Goal: Feedback & Contribution: Submit feedback/report problem

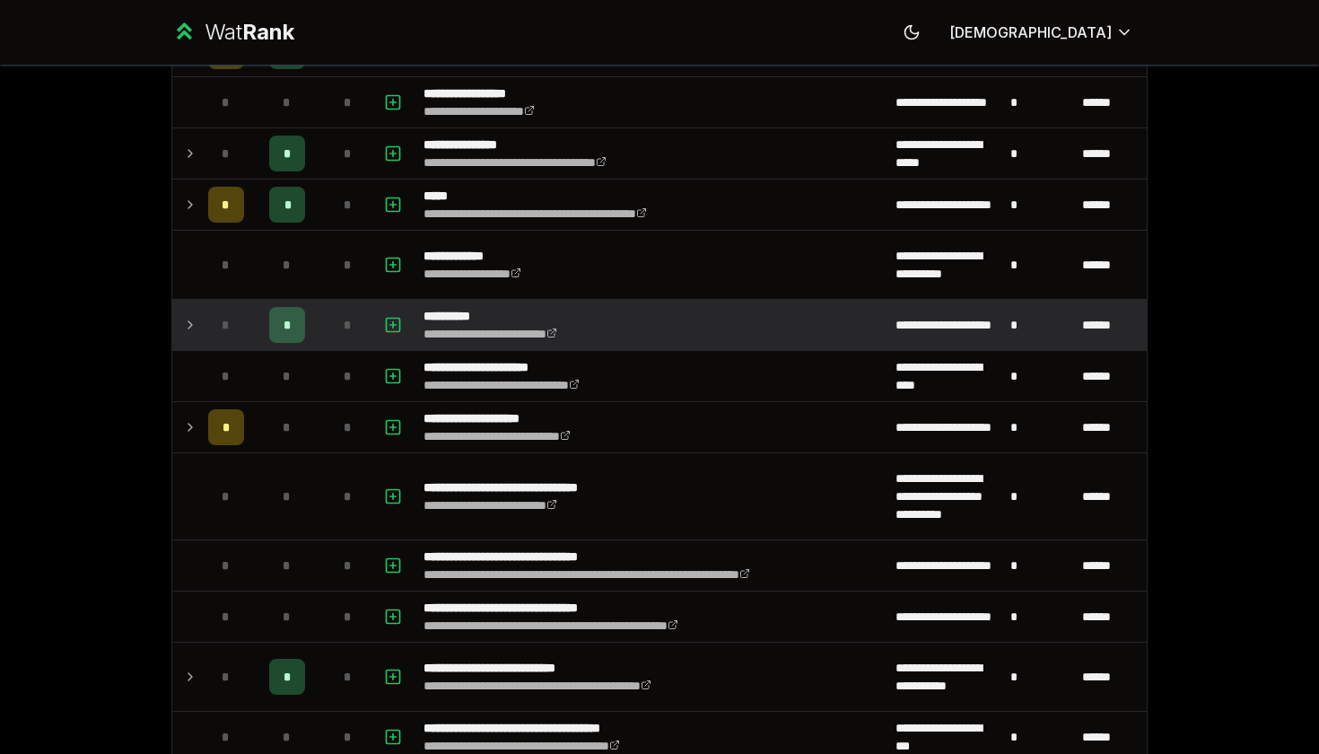
scroll to position [621, 0]
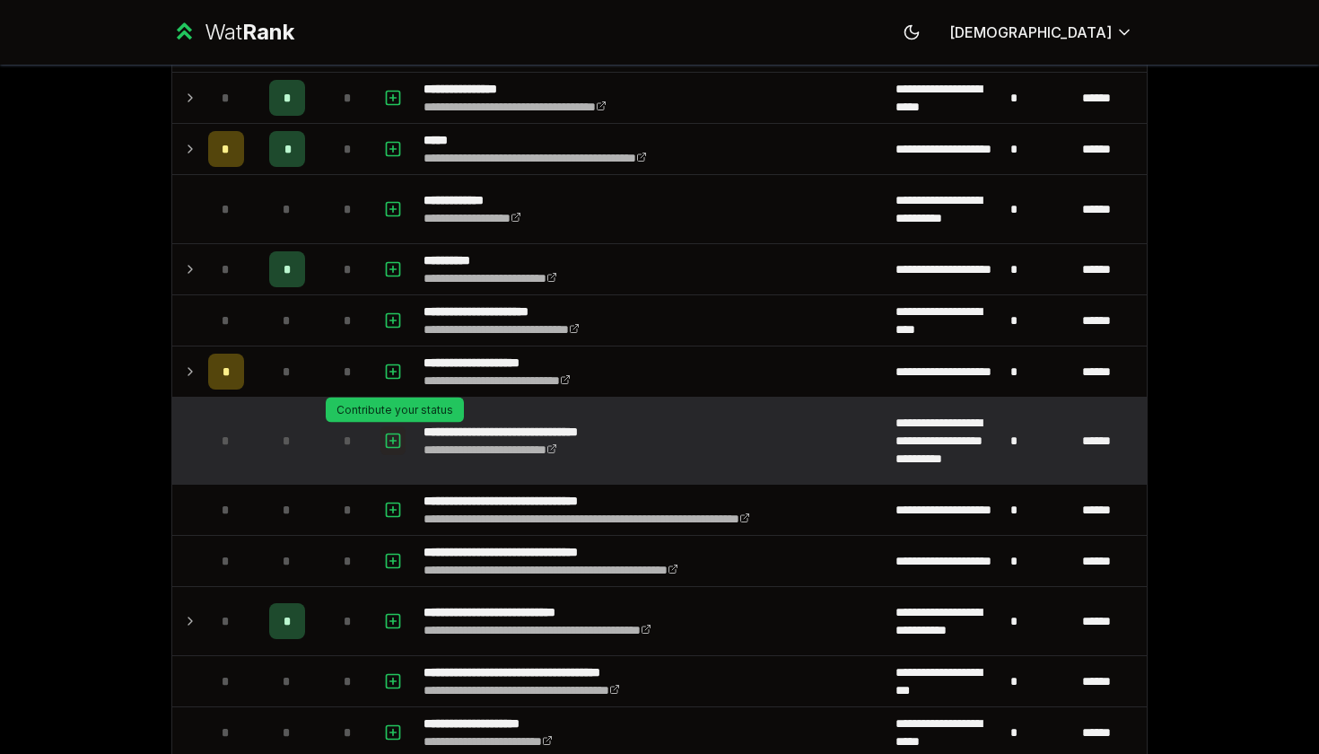
click at [397, 441] on icon "button" at bounding box center [393, 441] width 6 height 0
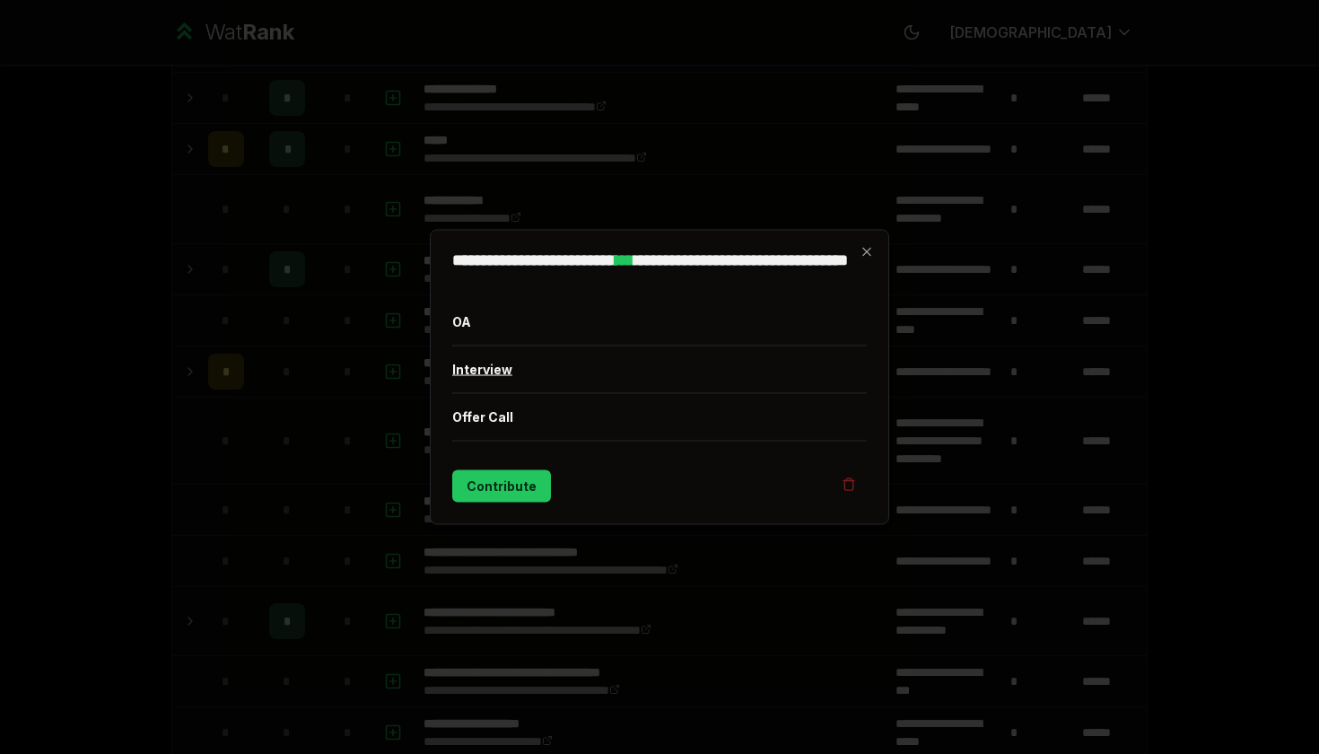
click at [536, 364] on button "Interview" at bounding box center [659, 369] width 415 height 47
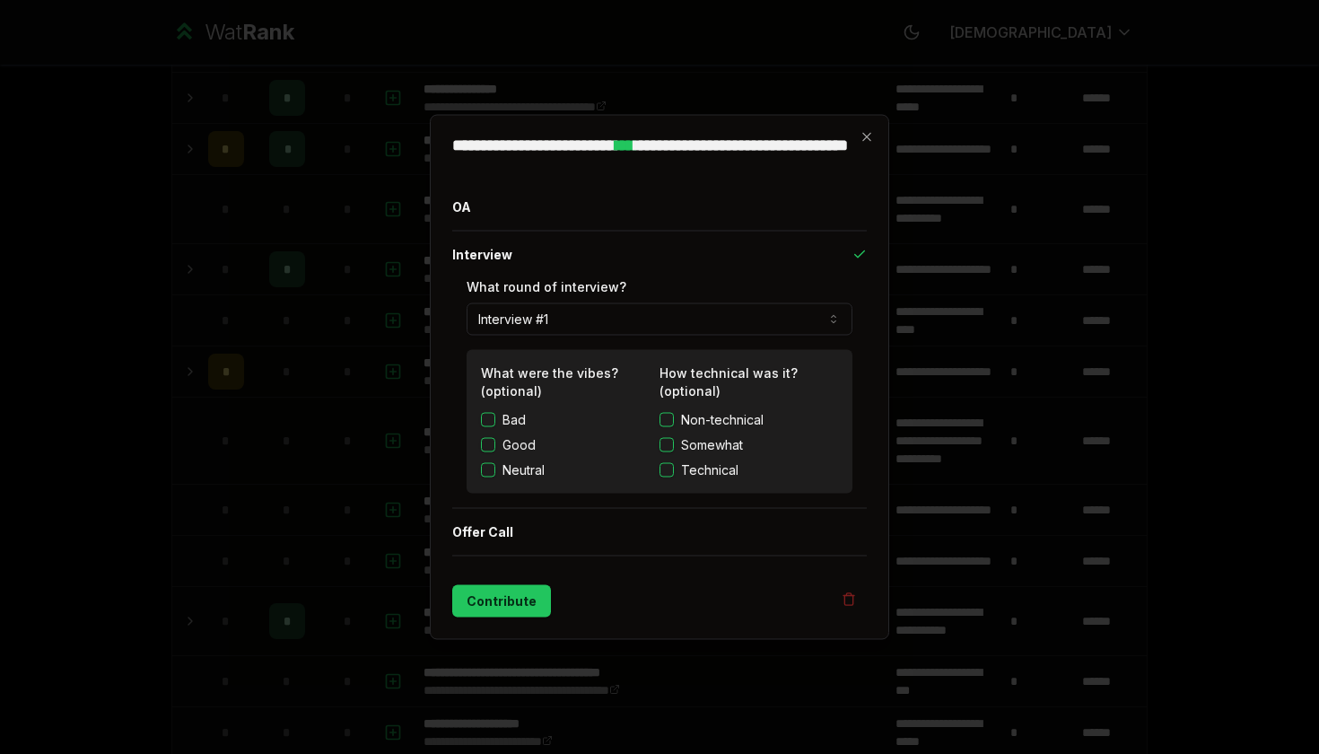
click at [531, 442] on label "Good" at bounding box center [519, 445] width 33 height 18
click at [495, 442] on button "Good" at bounding box center [488, 445] width 14 height 14
click at [700, 449] on span "Somewhat" at bounding box center [712, 445] width 62 height 18
click at [674, 449] on button "Somewhat" at bounding box center [667, 445] width 14 height 14
click at [519, 597] on button "Contribute" at bounding box center [501, 601] width 99 height 32
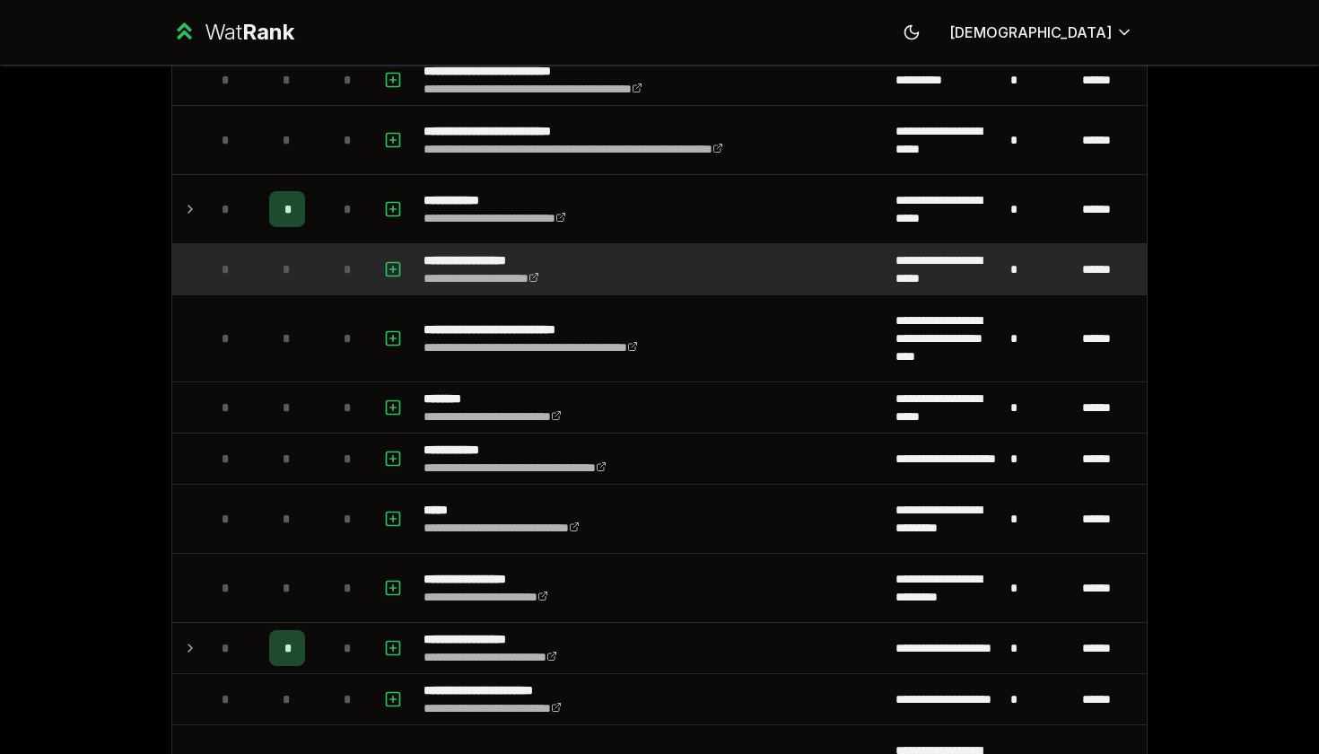
scroll to position [2393, 0]
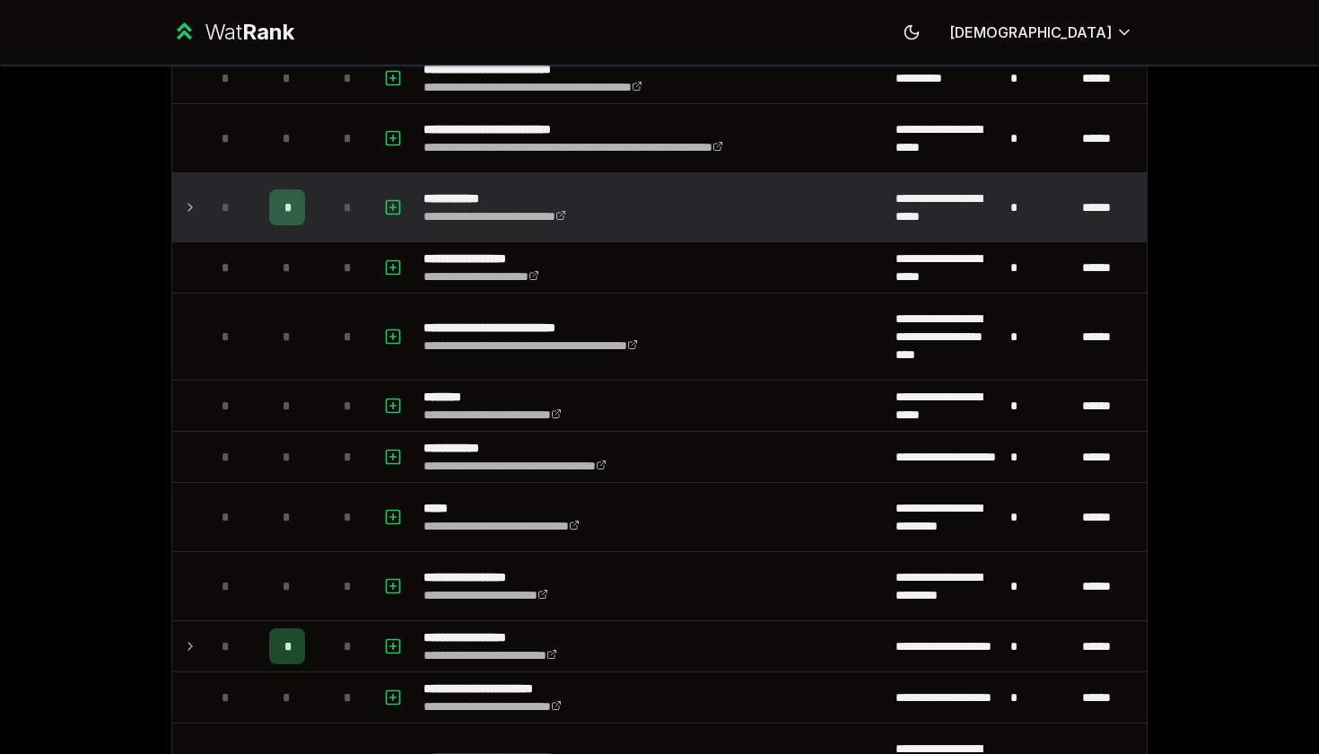
click at [290, 212] on span "*" at bounding box center [287, 207] width 5 height 18
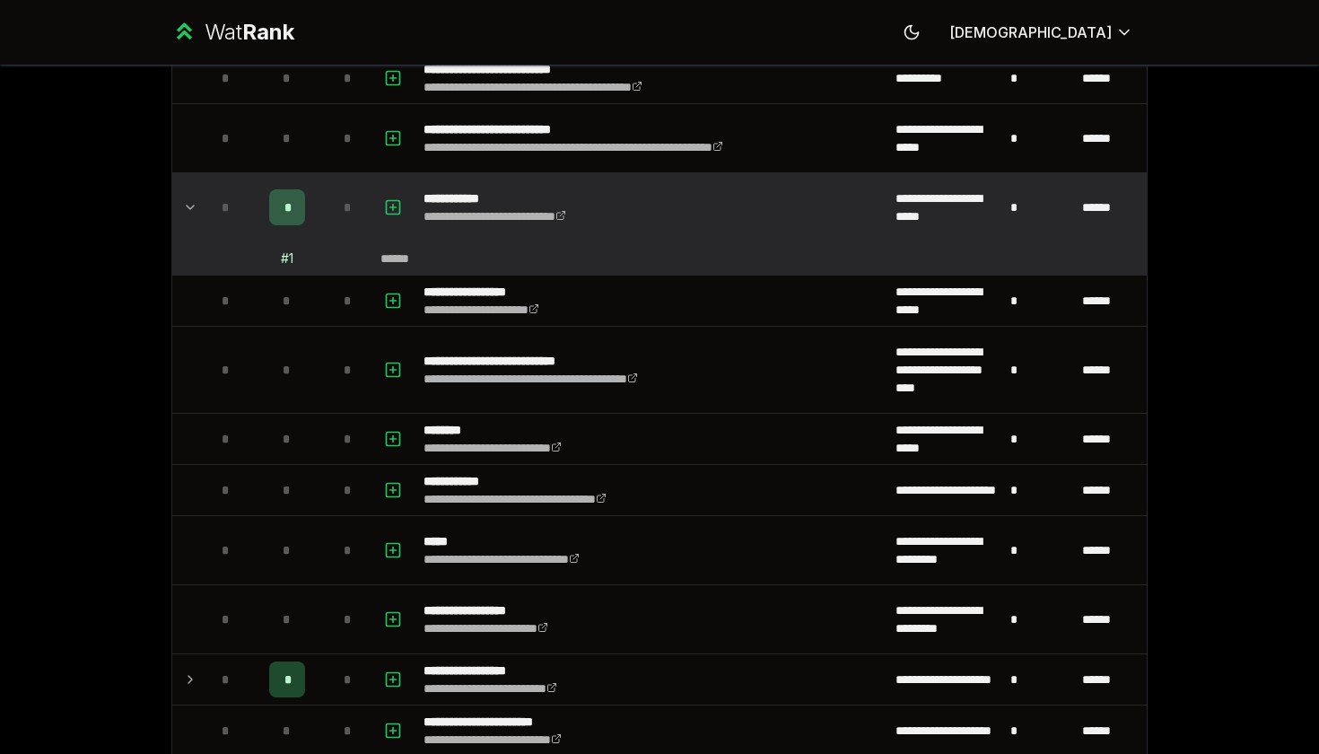
click at [290, 263] on div "# 1" at bounding box center [287, 259] width 13 height 18
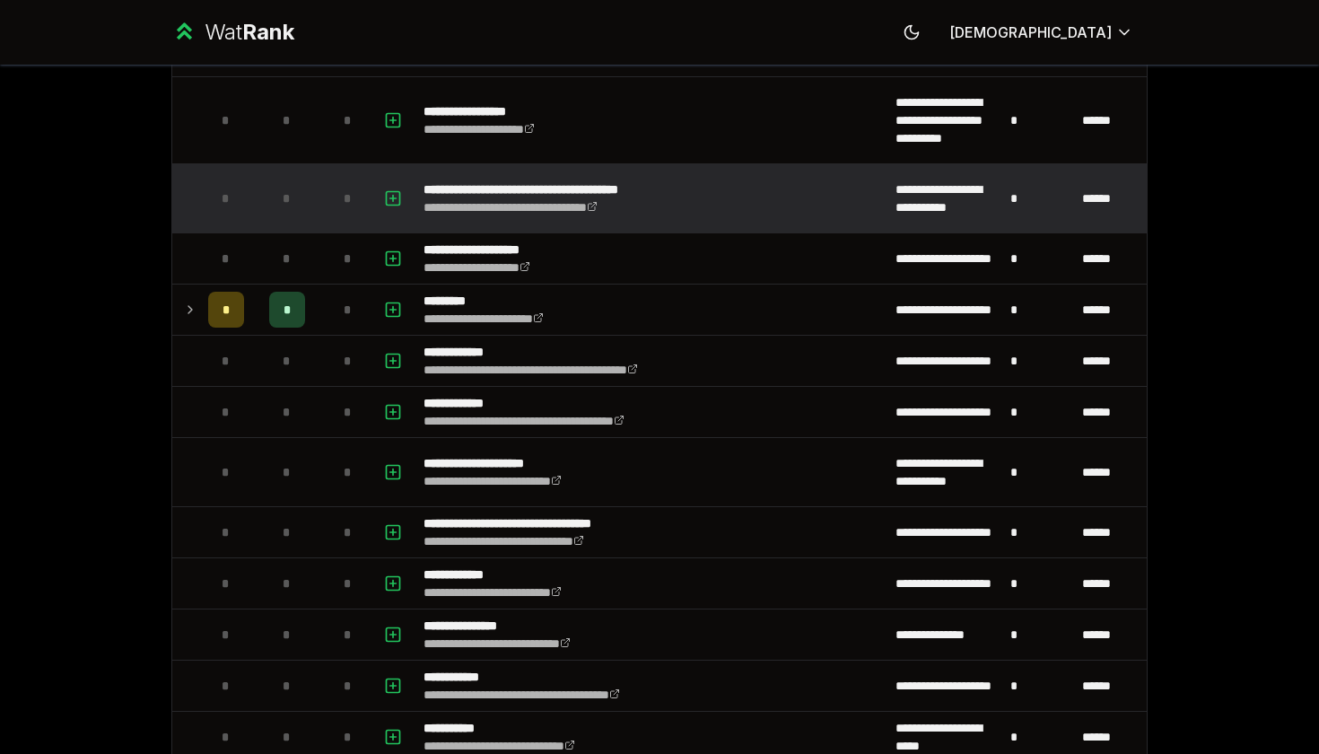
scroll to position [4702, 0]
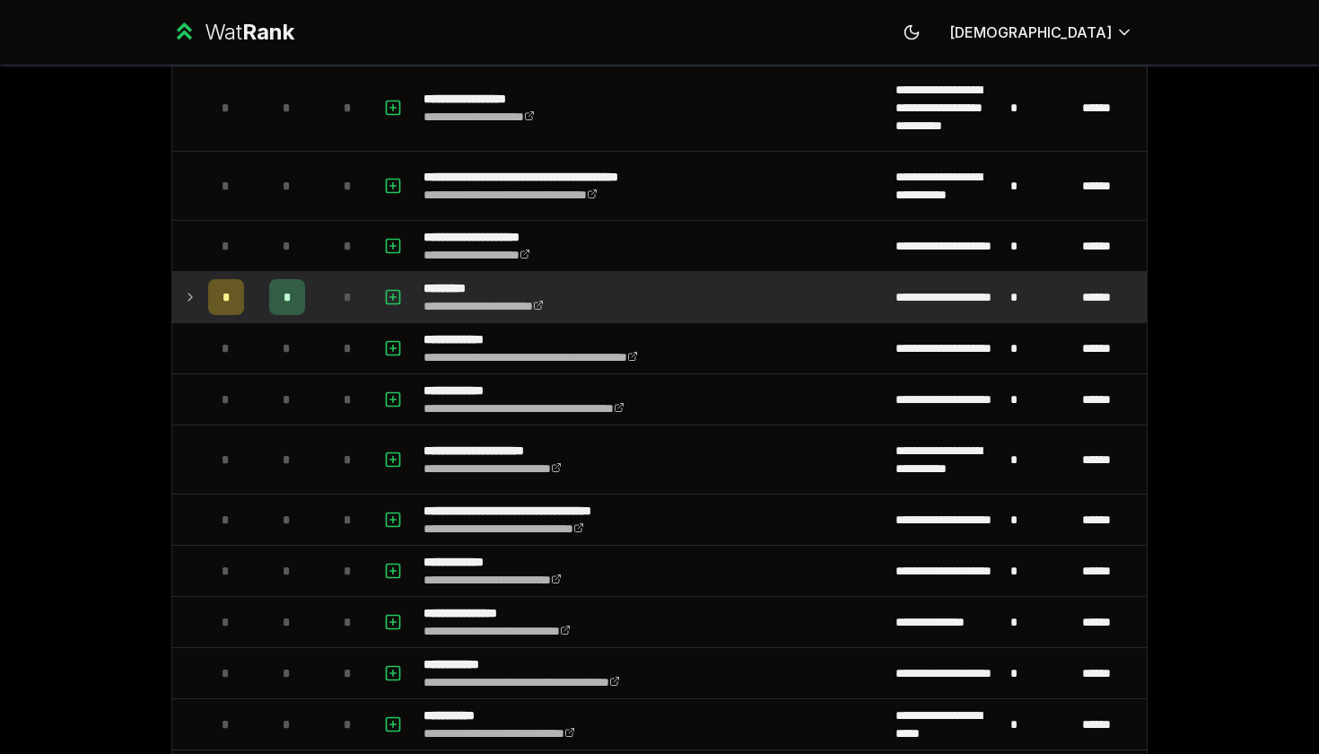
click at [273, 299] on div "*" at bounding box center [287, 297] width 36 height 36
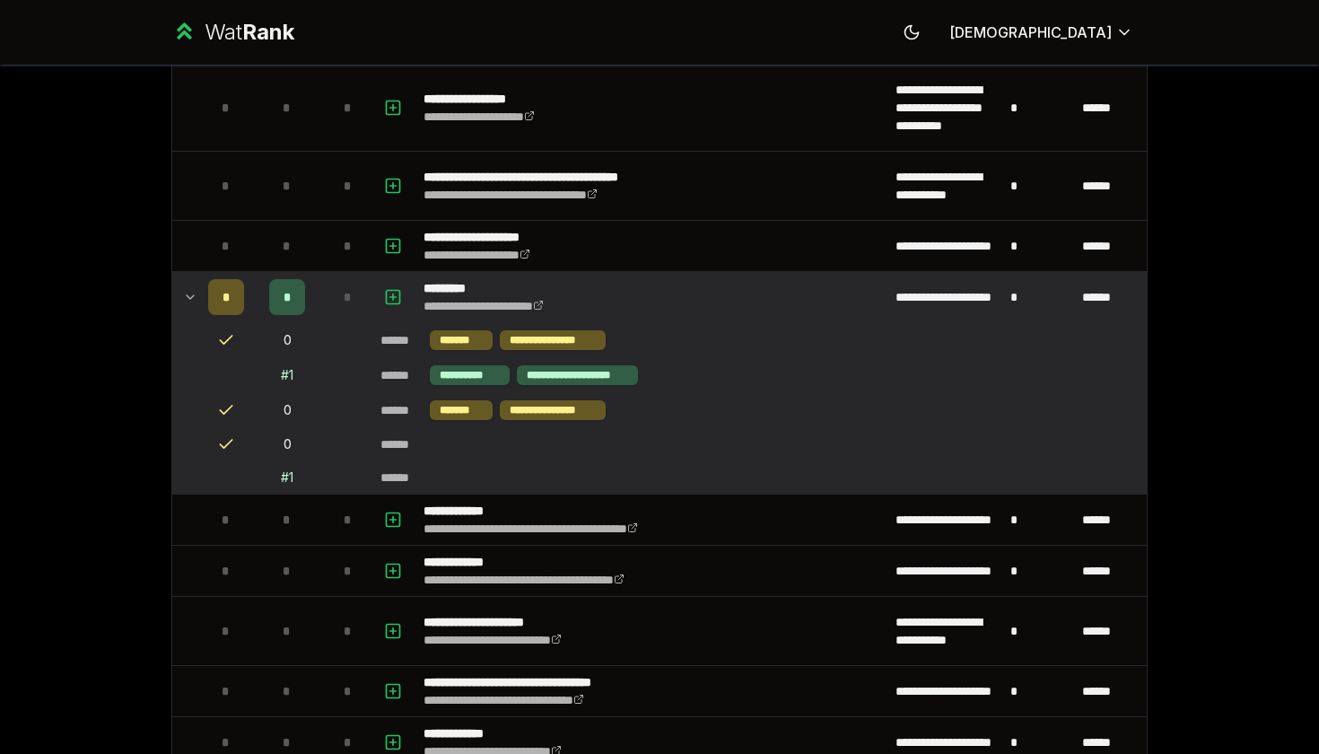
click at [289, 377] on div "# 1" at bounding box center [287, 375] width 13 height 18
click at [291, 302] on span "*" at bounding box center [288, 297] width 8 height 18
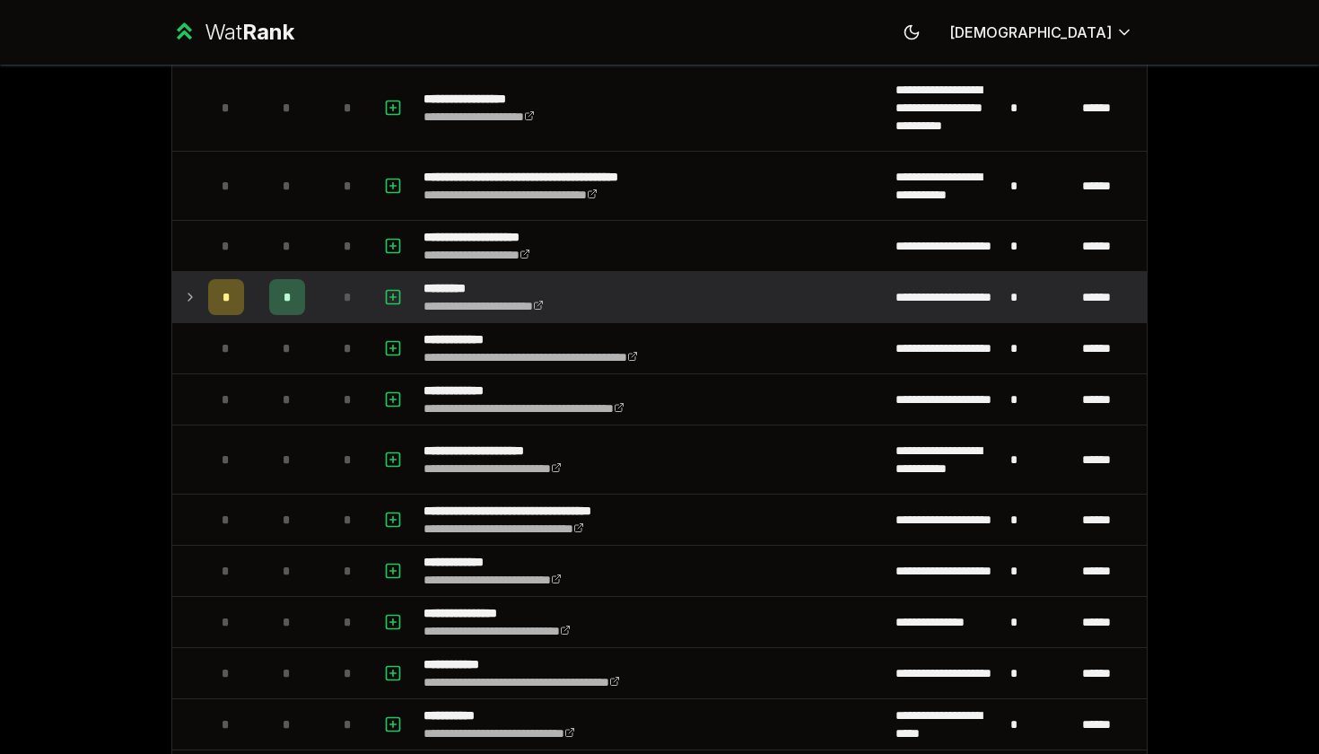
click at [291, 302] on span "*" at bounding box center [288, 297] width 8 height 18
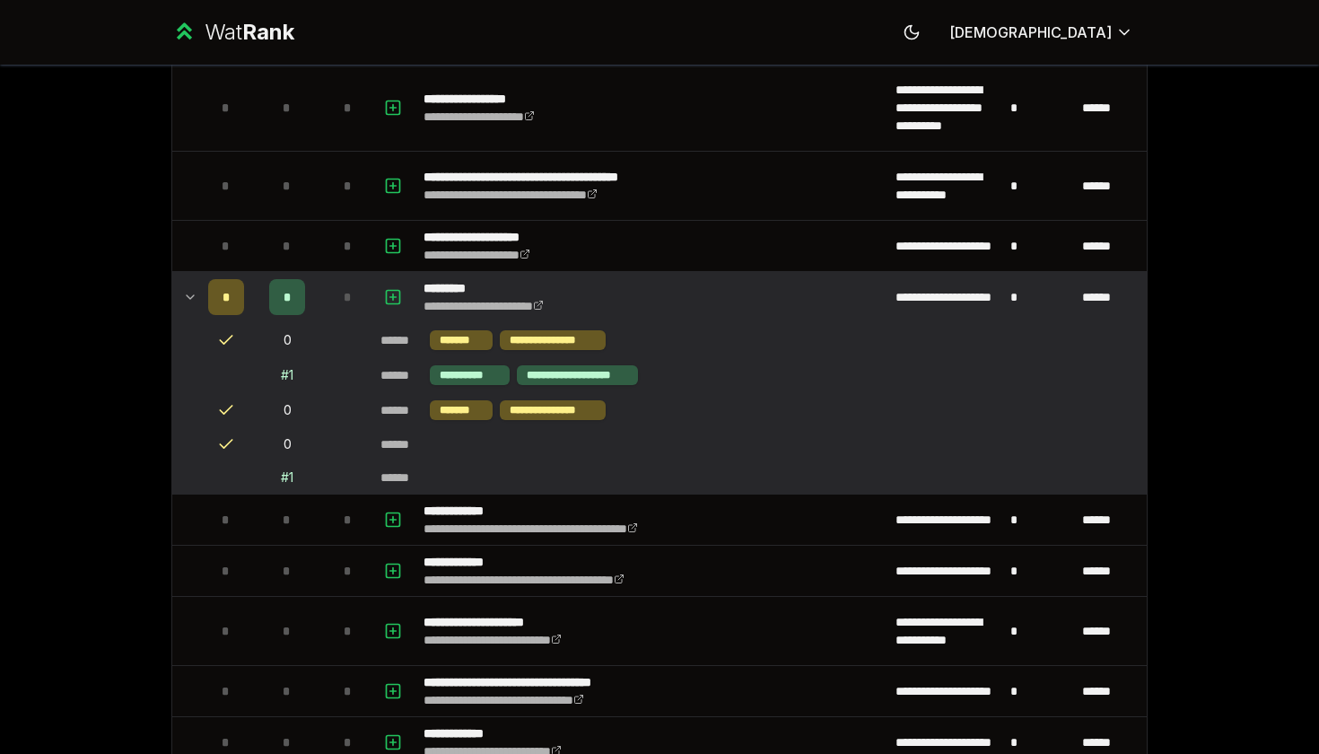
click at [195, 300] on icon at bounding box center [190, 297] width 14 height 22
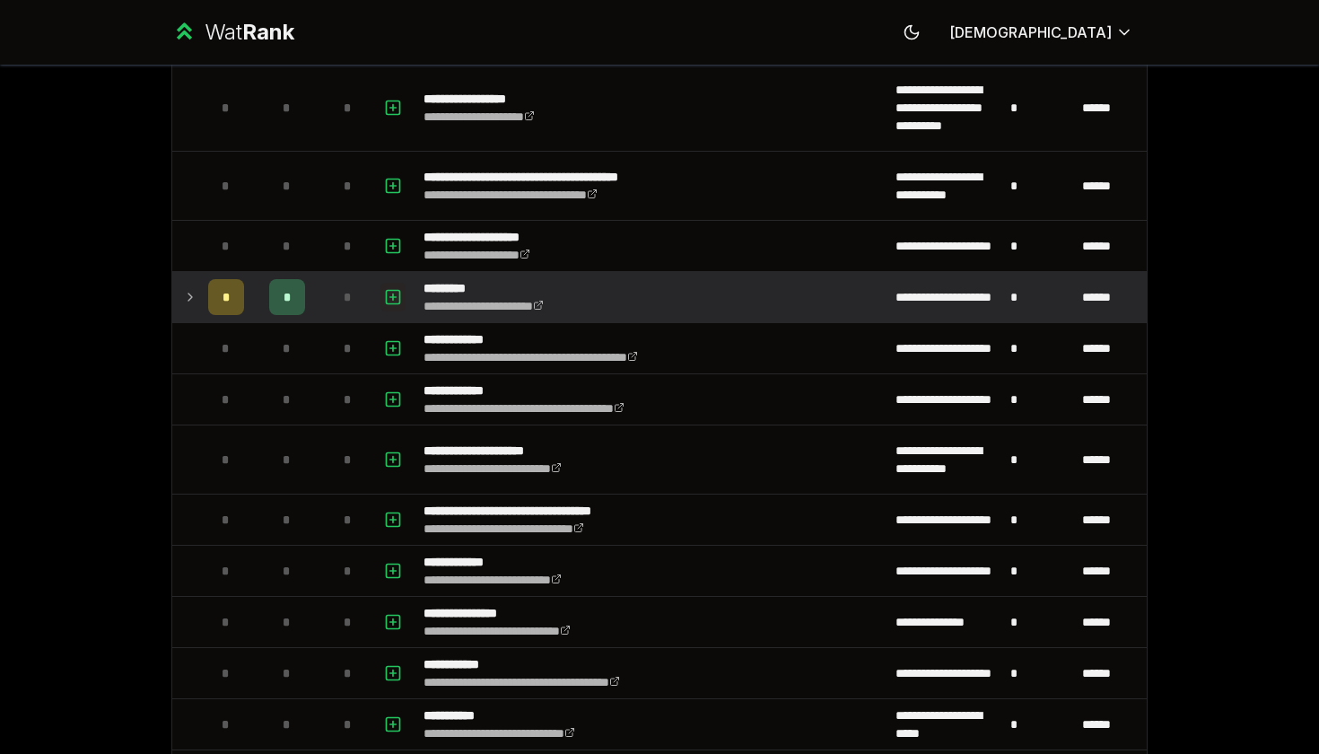
click at [390, 302] on icon "button" at bounding box center [393, 297] width 18 height 22
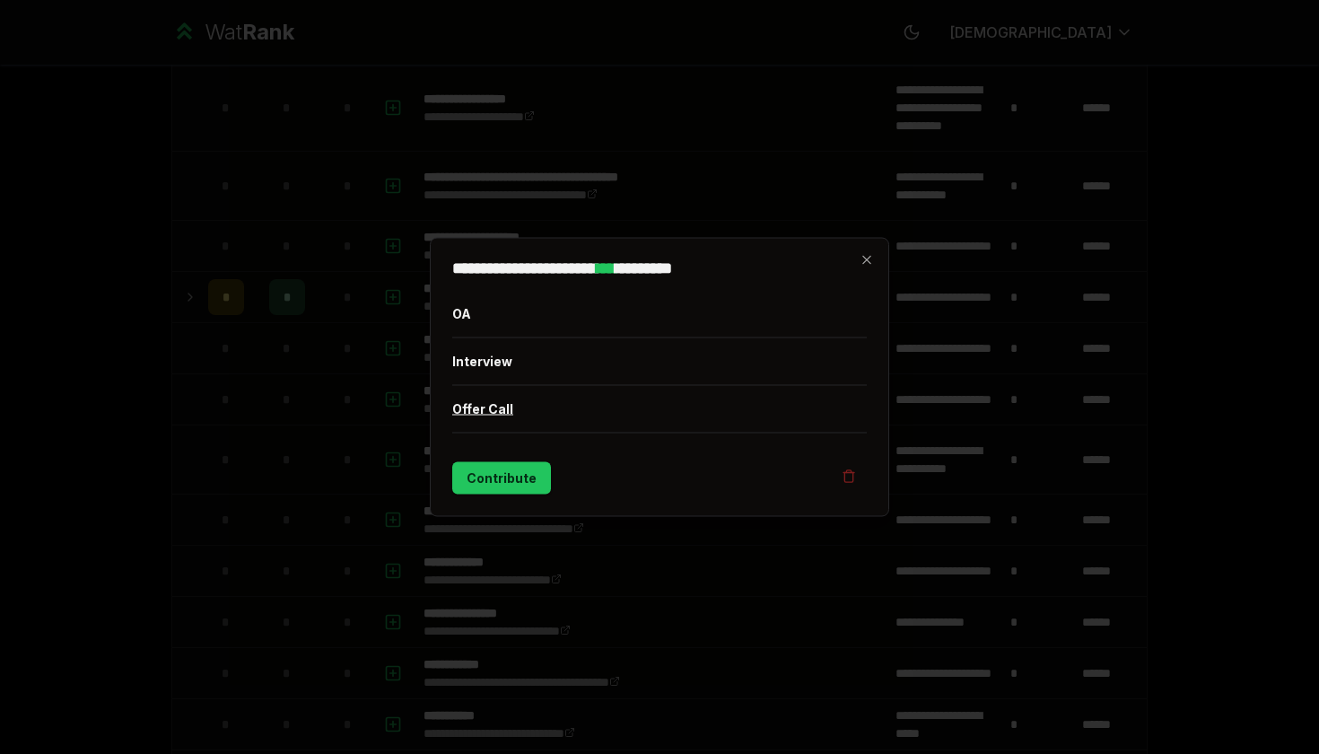
click at [493, 404] on button "Offer Call" at bounding box center [659, 409] width 415 height 47
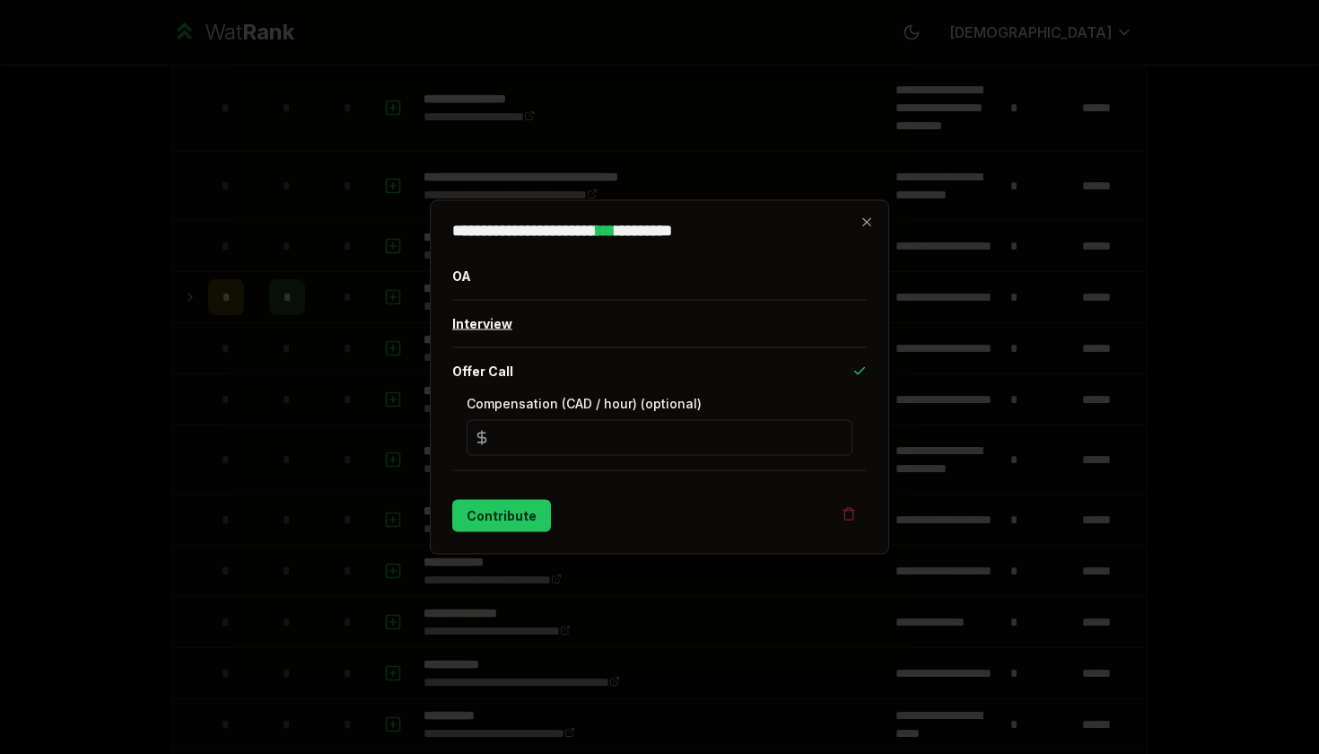
click at [498, 333] on button "Interview" at bounding box center [659, 324] width 415 height 47
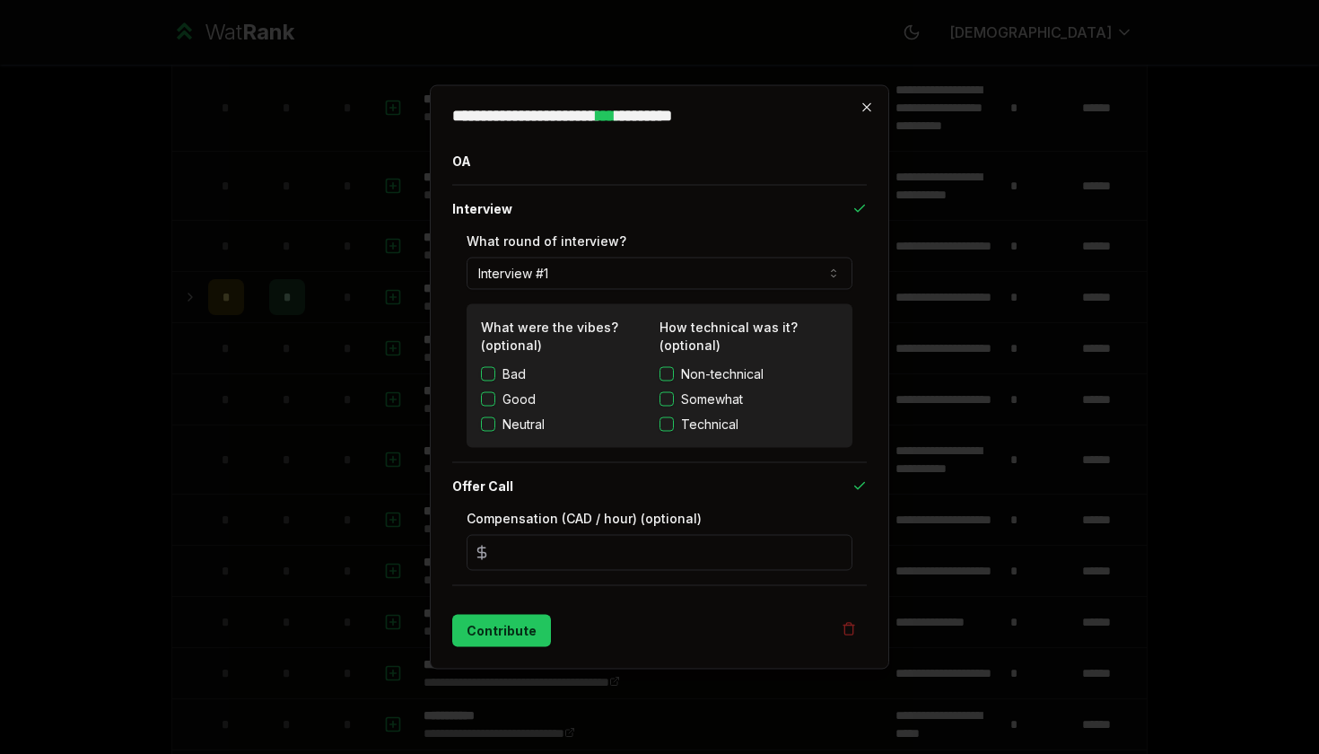
click at [866, 105] on icon "button" at bounding box center [867, 108] width 14 height 14
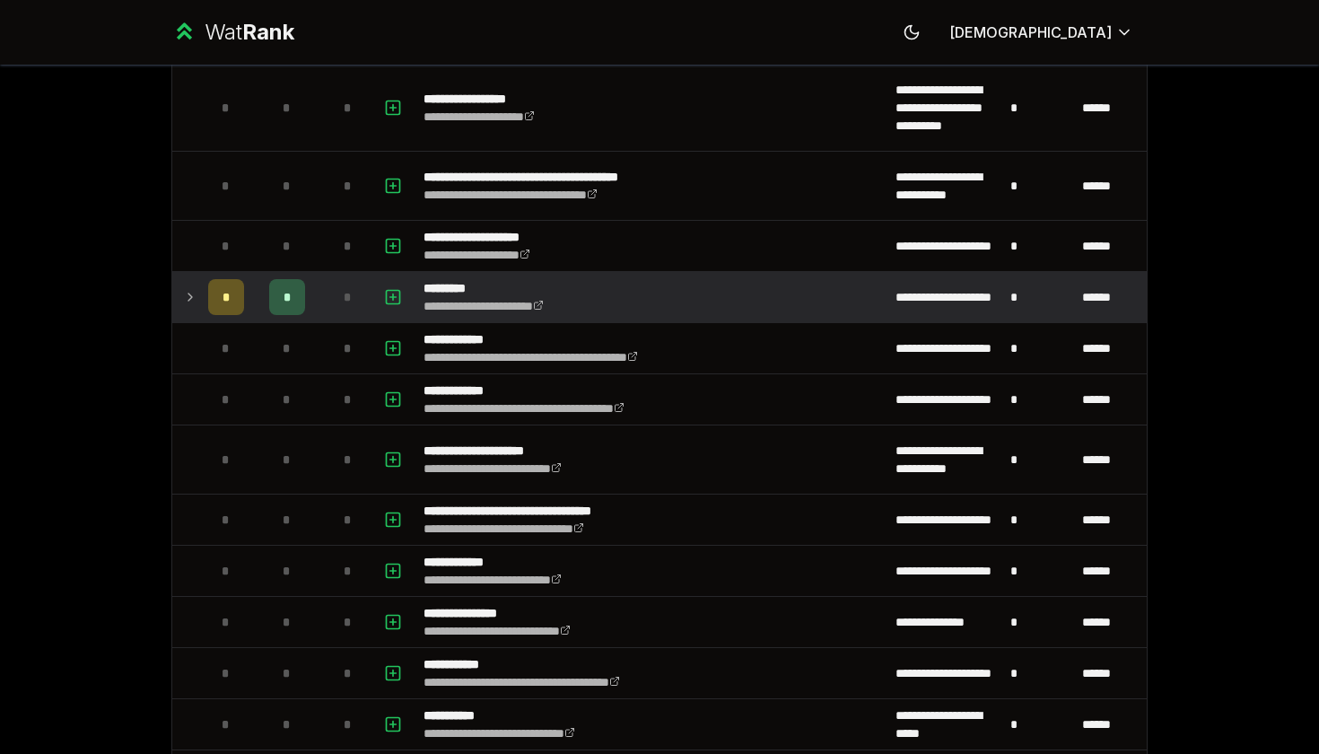
click at [257, 293] on td "*" at bounding box center [287, 297] width 72 height 50
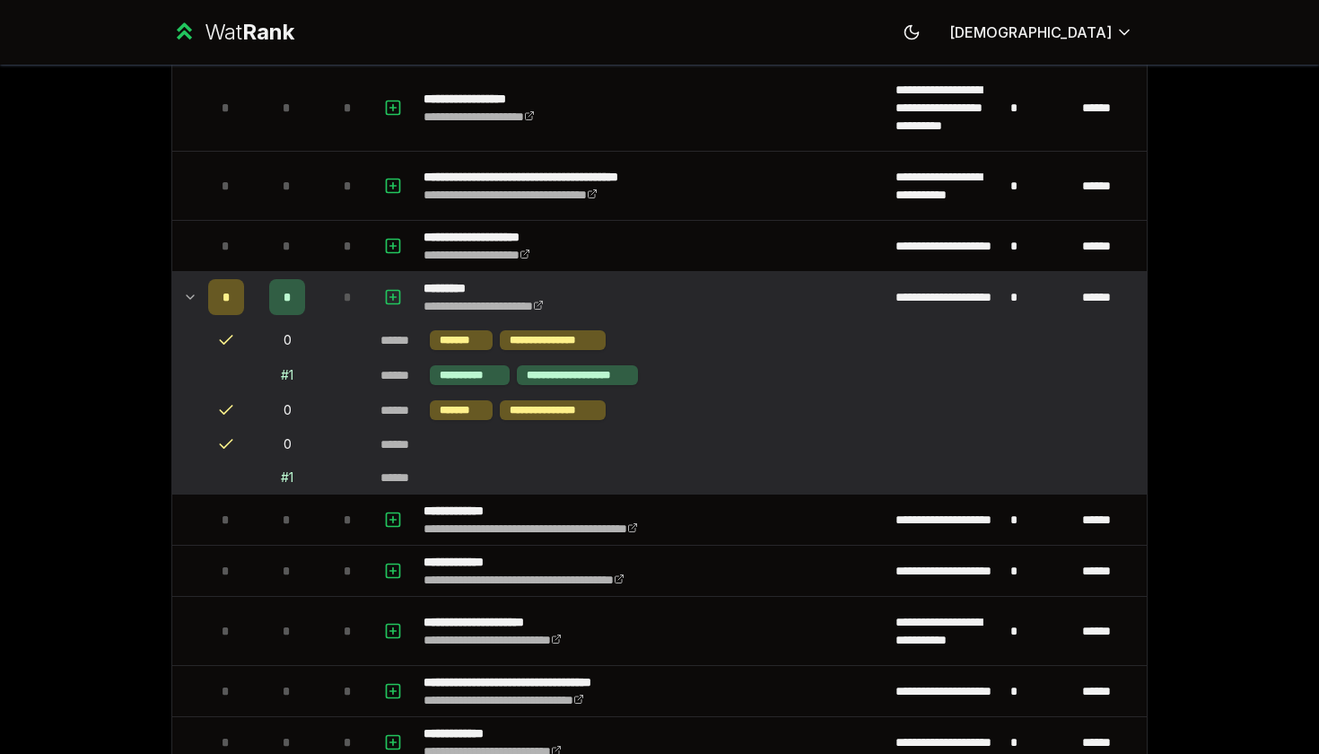
click at [252, 307] on td "*" at bounding box center [287, 297] width 72 height 50
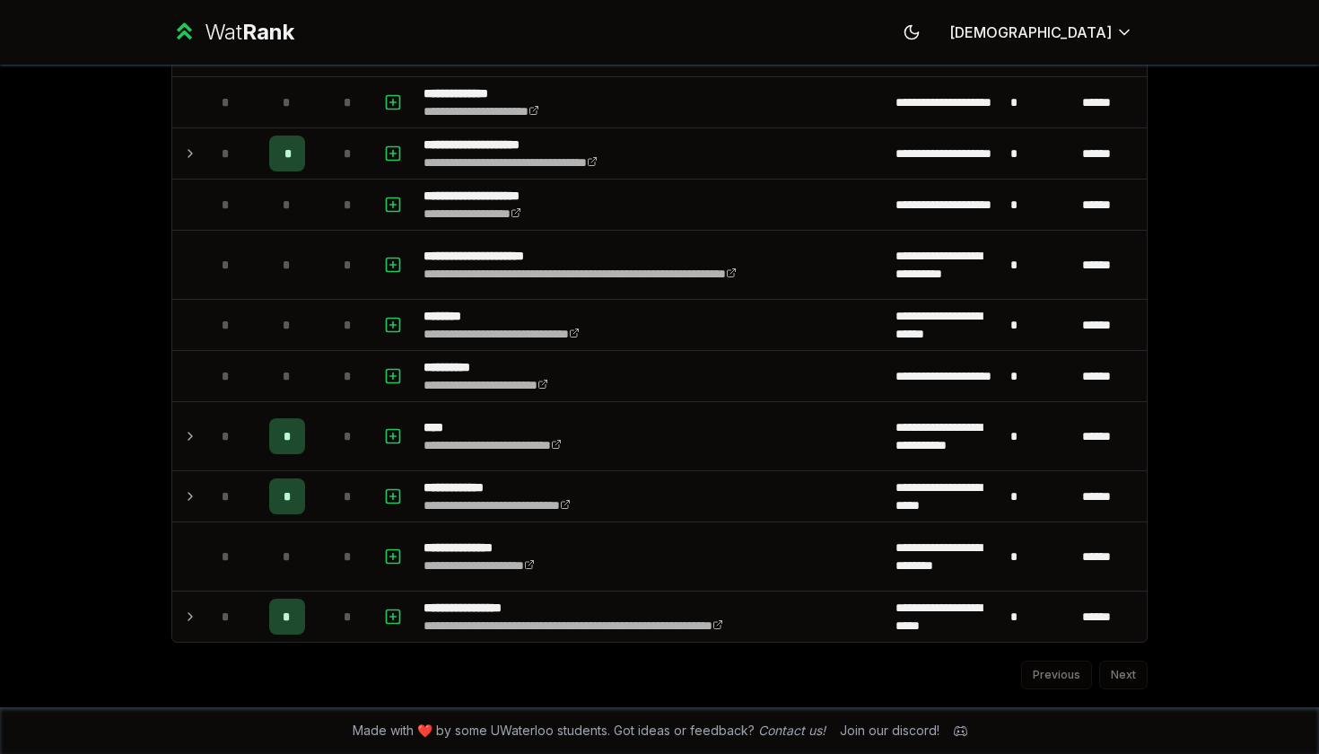
scroll to position [0, 0]
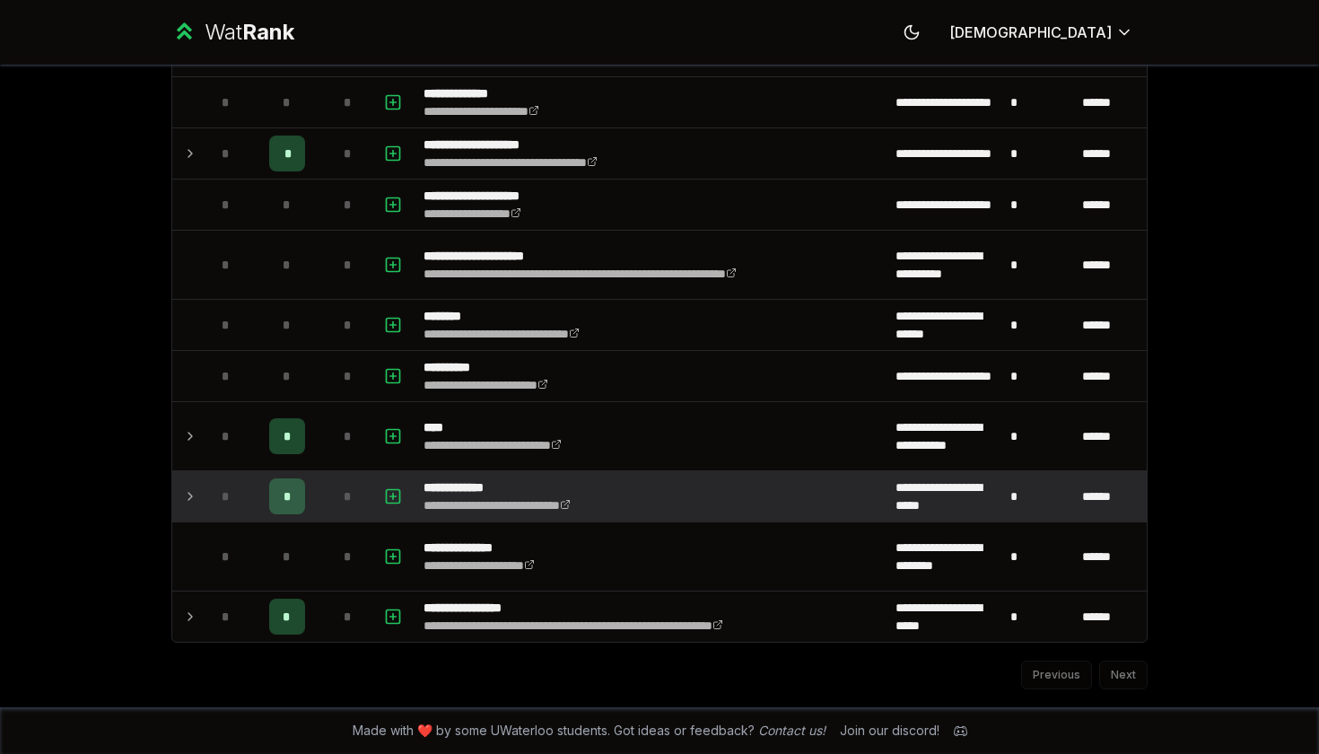
click at [179, 489] on td at bounding box center [186, 496] width 29 height 50
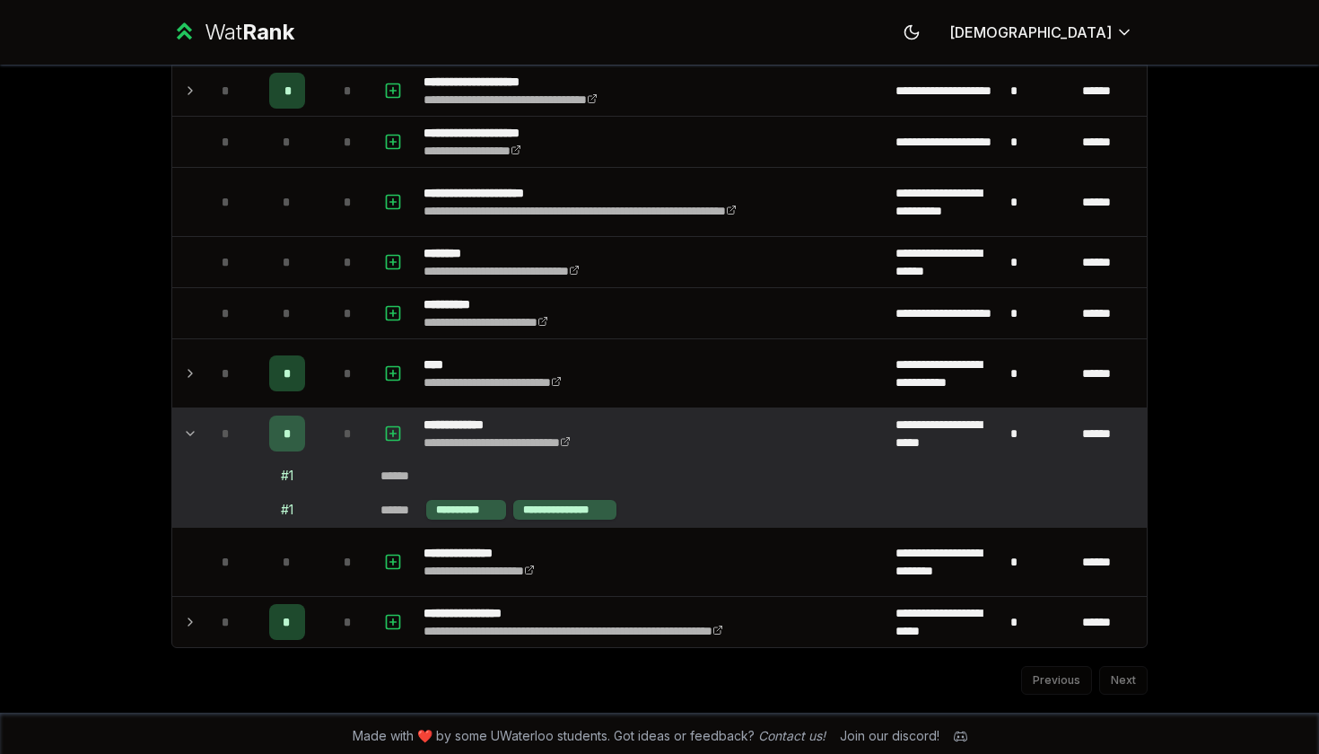
scroll to position [5542, 0]
click at [286, 475] on div "# 1" at bounding box center [287, 475] width 13 height 18
click at [394, 433] on icon "button" at bounding box center [393, 433] width 6 height 0
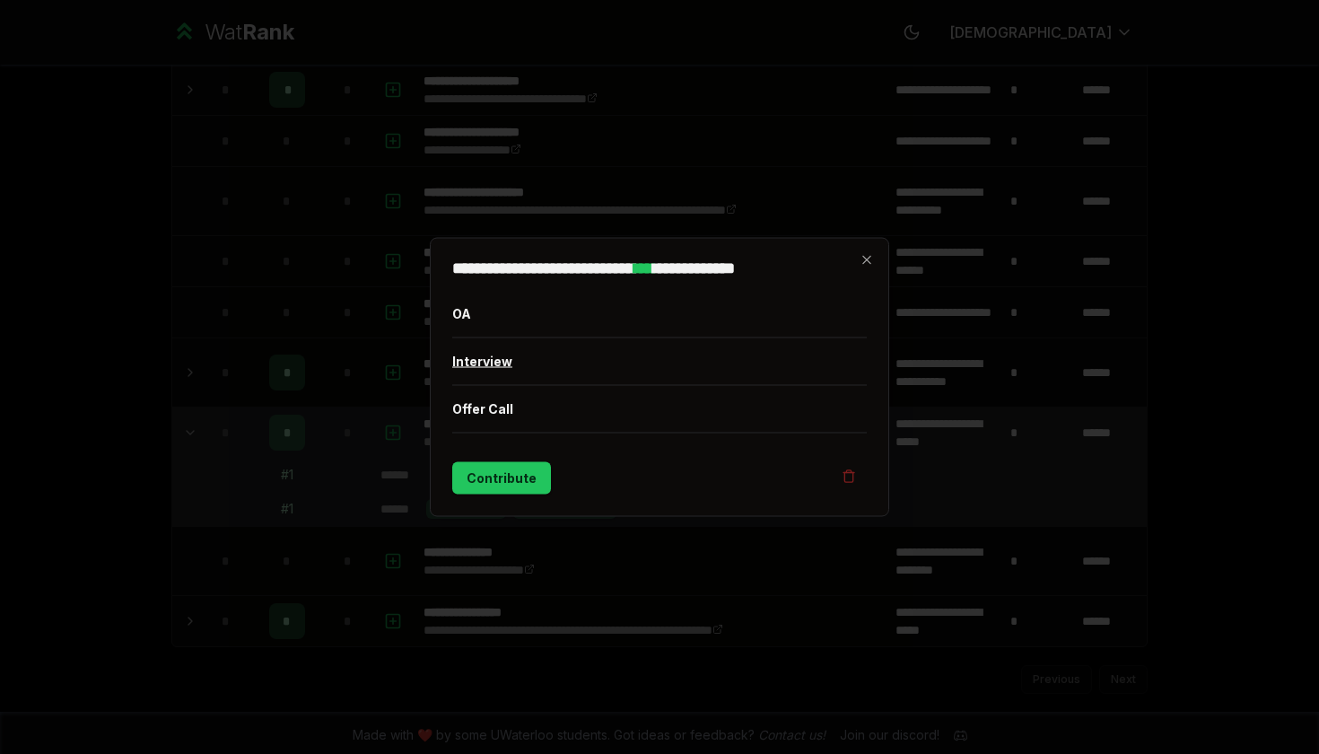
click at [521, 362] on button "Interview" at bounding box center [659, 361] width 415 height 47
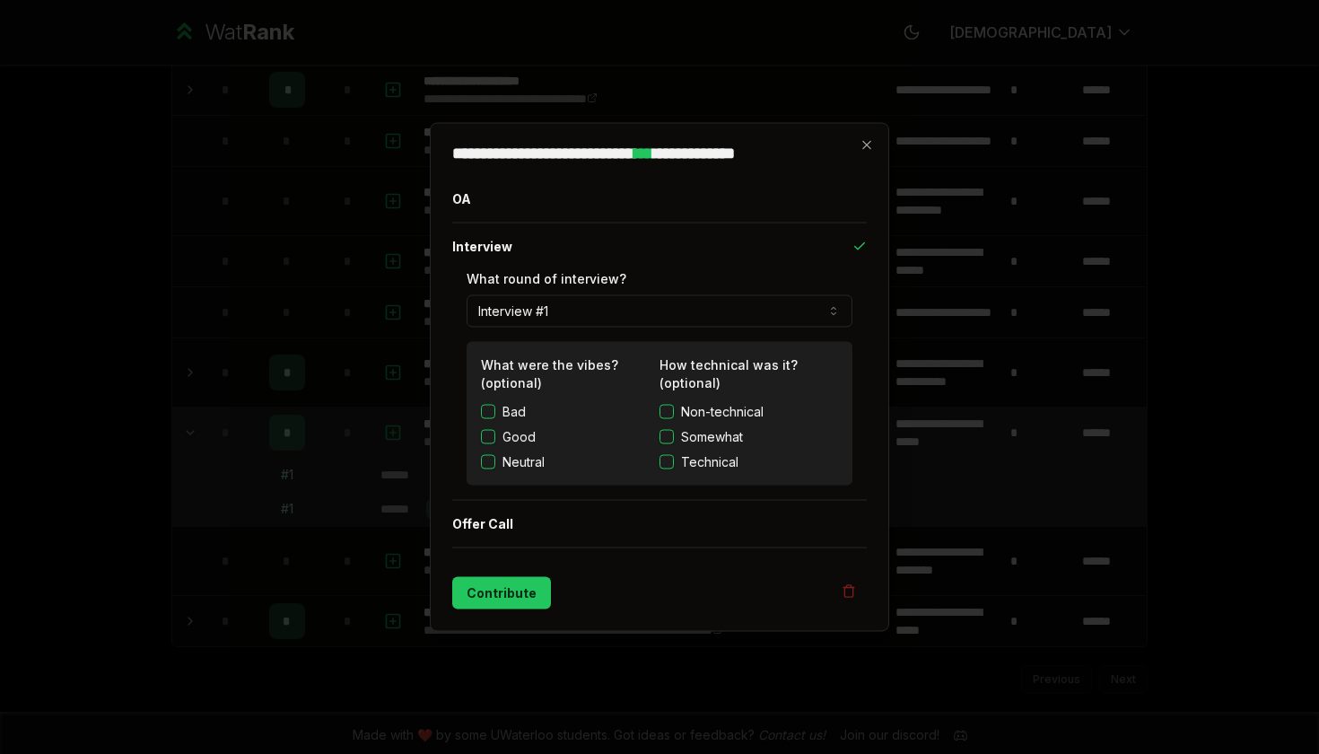
click at [527, 435] on label "Good" at bounding box center [519, 437] width 33 height 18
click at [495, 435] on button "Good" at bounding box center [488, 437] width 14 height 14
click at [521, 608] on button "Contribute" at bounding box center [501, 593] width 99 height 32
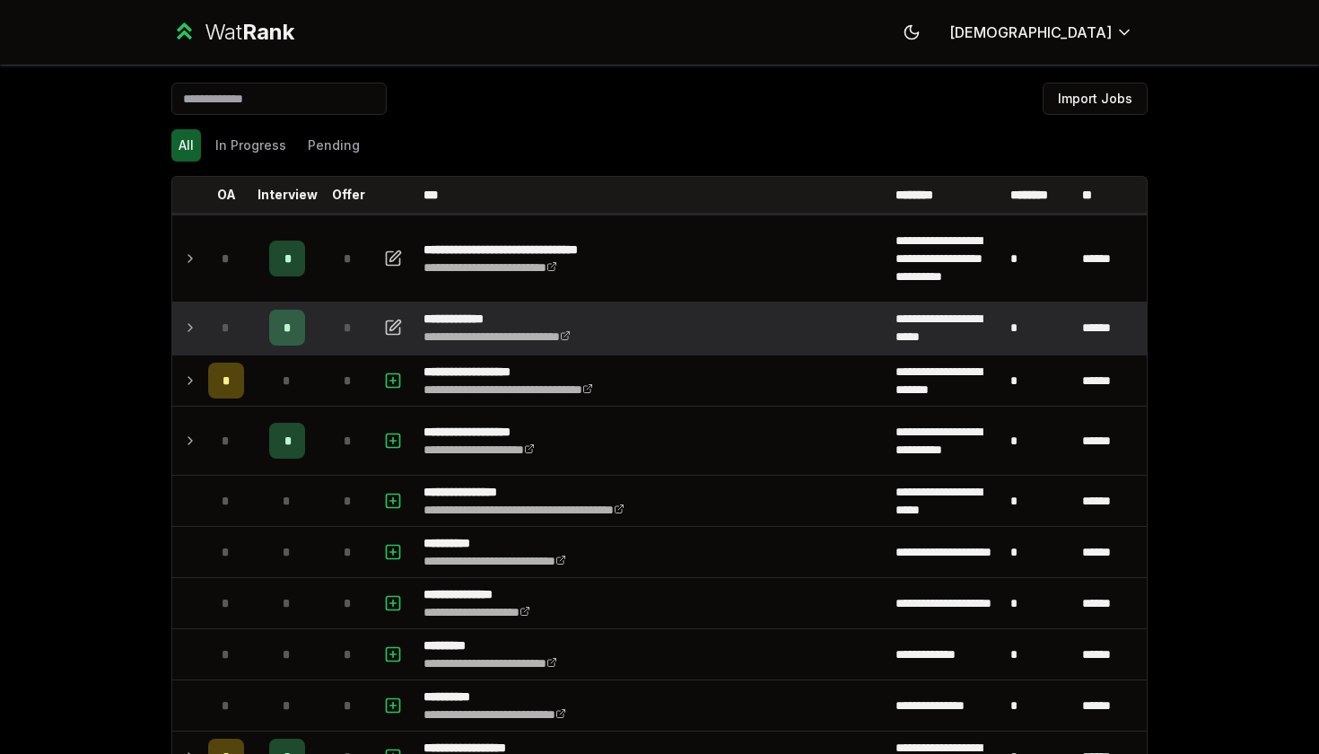
scroll to position [0, 0]
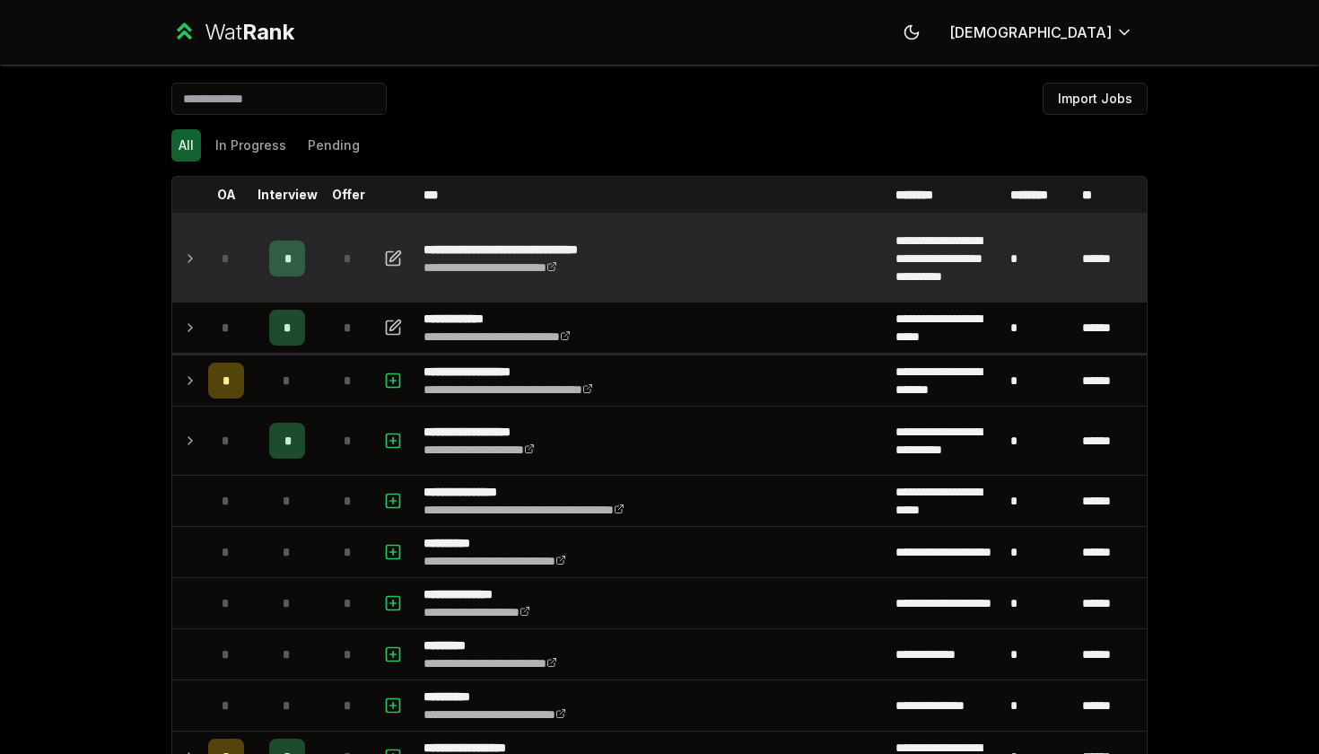
click at [183, 250] on icon at bounding box center [190, 259] width 14 height 22
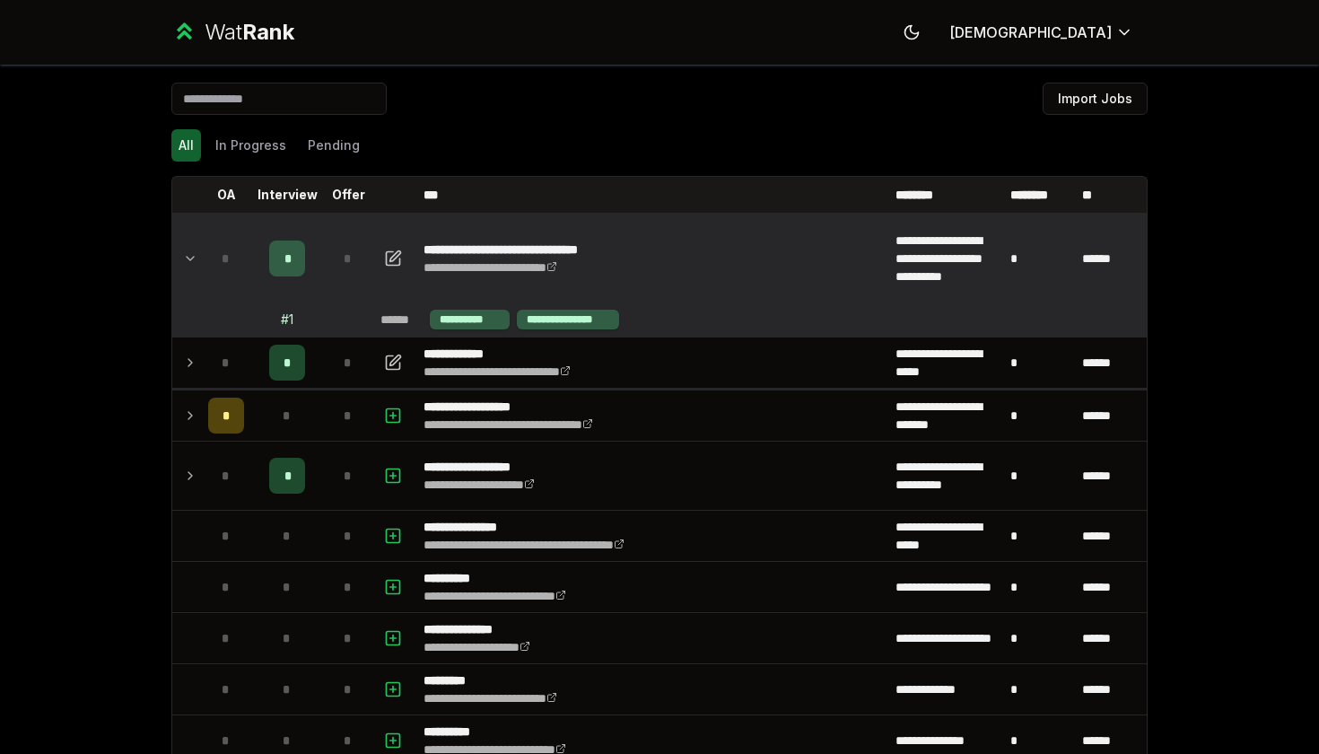
click at [183, 252] on icon at bounding box center [190, 259] width 14 height 22
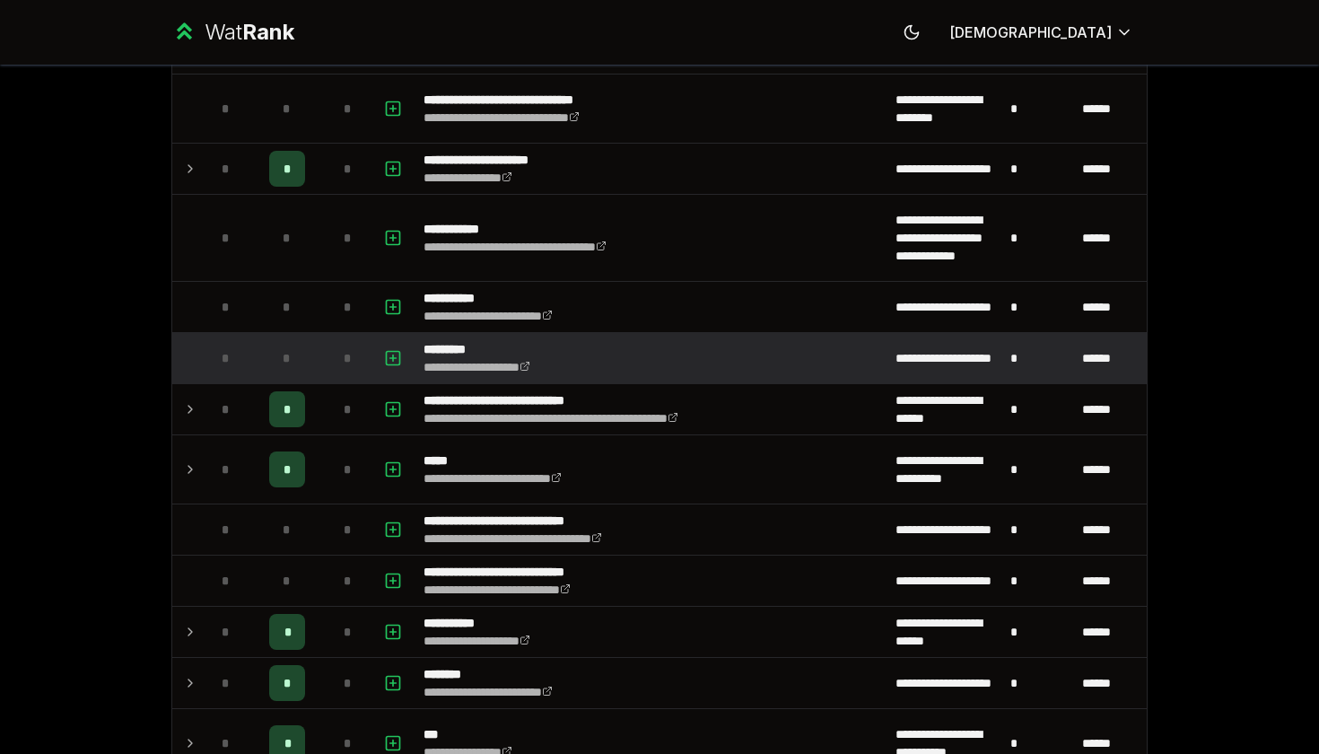
scroll to position [1625, 0]
